Goal: Check status

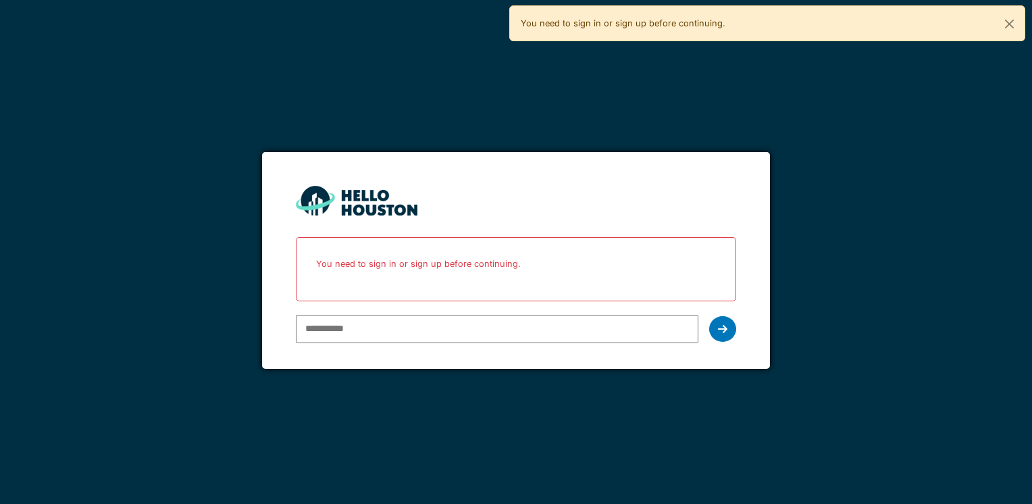
type input "**********"
click at [727, 329] on icon at bounding box center [722, 328] width 9 height 11
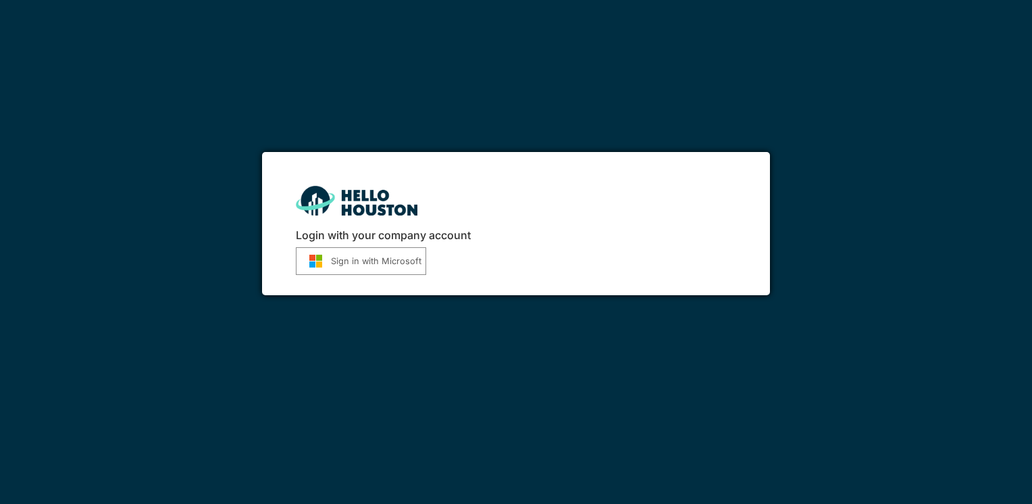
click at [352, 263] on button "Sign in with Microsoft" at bounding box center [361, 261] width 130 height 28
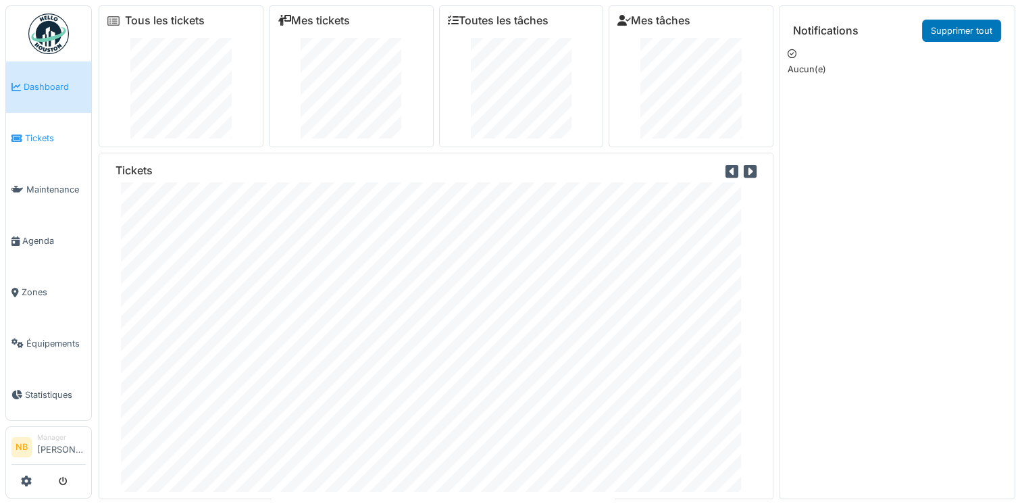
click at [49, 136] on span "Tickets" at bounding box center [55, 138] width 61 height 13
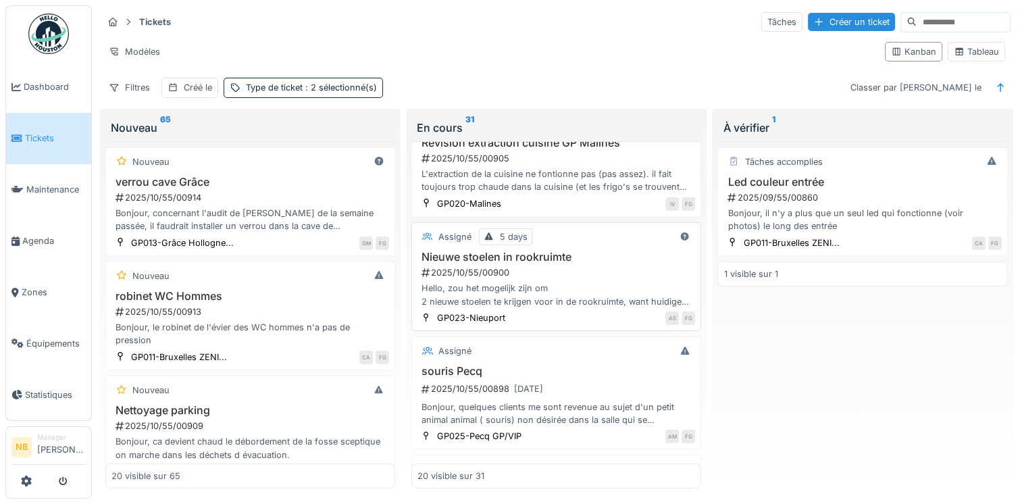
scroll to position [473, 0]
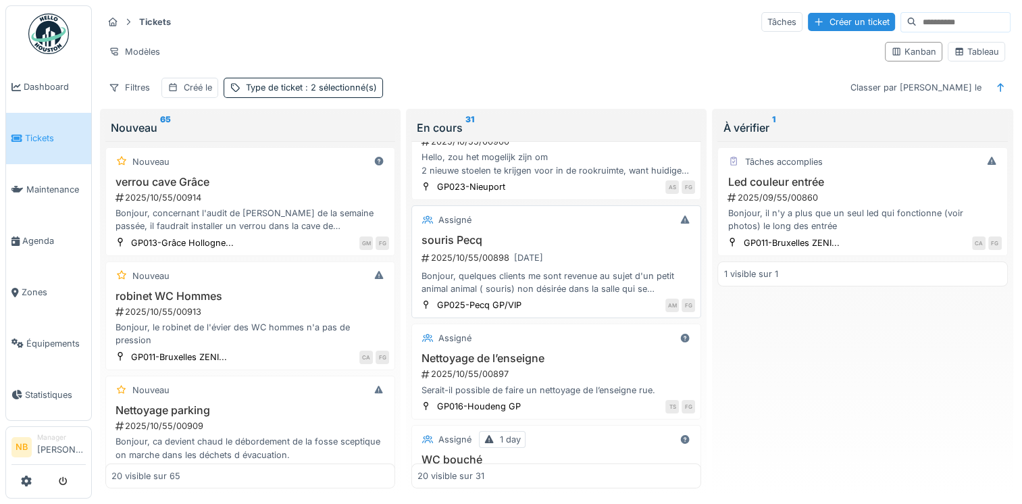
click at [618, 236] on h3 "souris Pecq" at bounding box center [556, 240] width 278 height 13
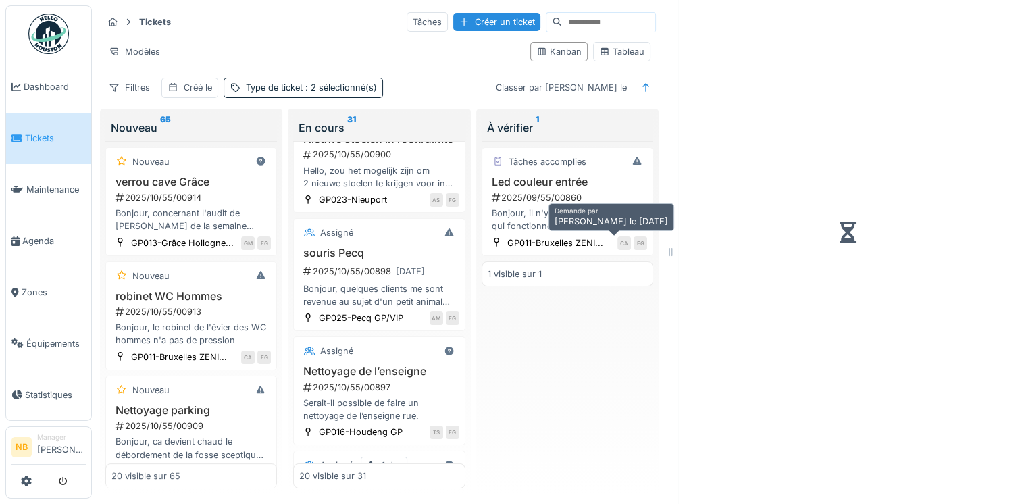
scroll to position [314, 0]
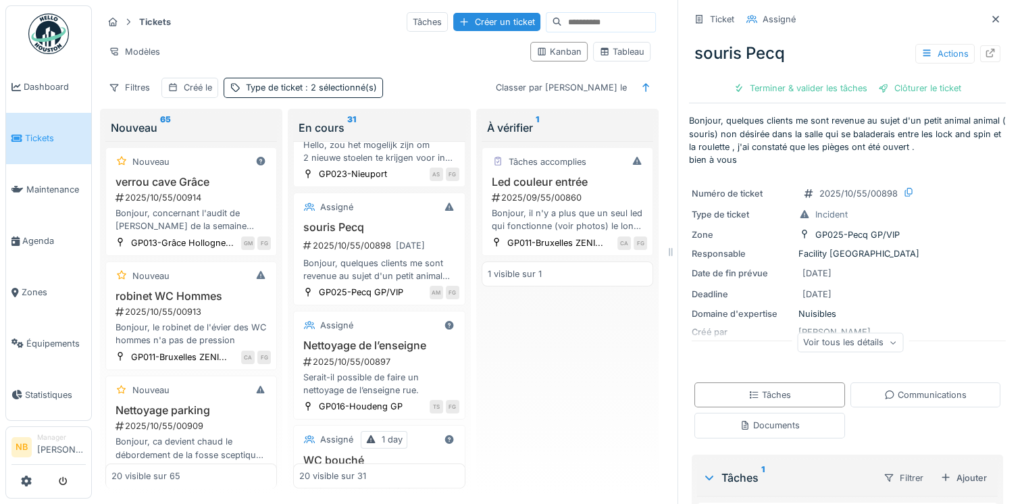
click at [853, 345] on div "Voir tous les détails" at bounding box center [850, 342] width 106 height 20
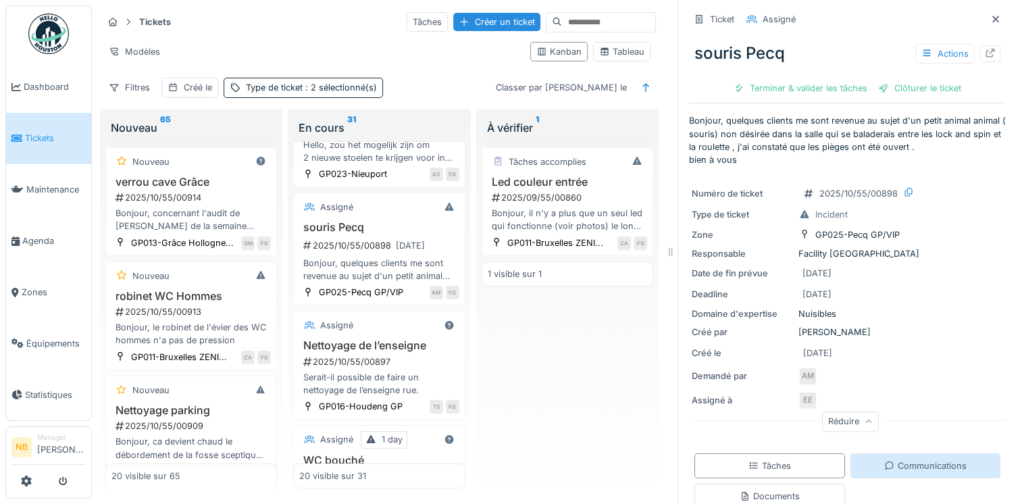
click at [897, 456] on div "Communications" at bounding box center [925, 465] width 151 height 25
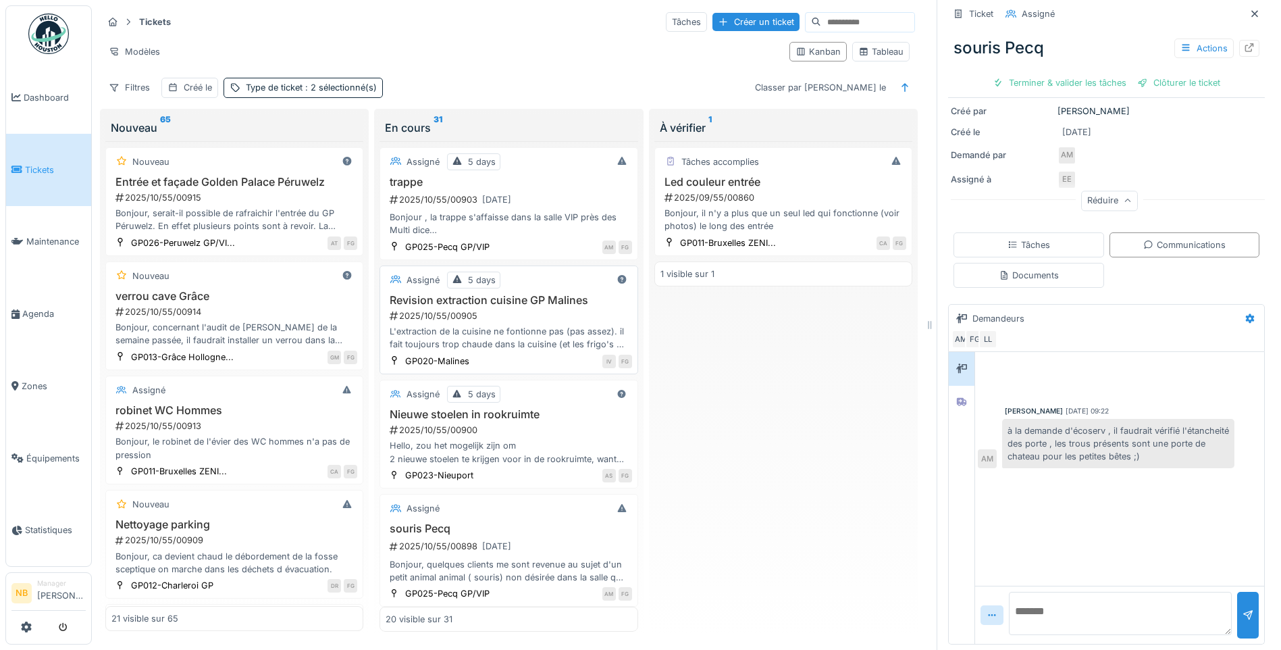
scroll to position [0, 0]
click at [557, 191] on div "2025/10/55/00903 31/10/2025" at bounding box center [509, 199] width 243 height 17
